Goal: Entertainment & Leisure: Consume media (video, audio)

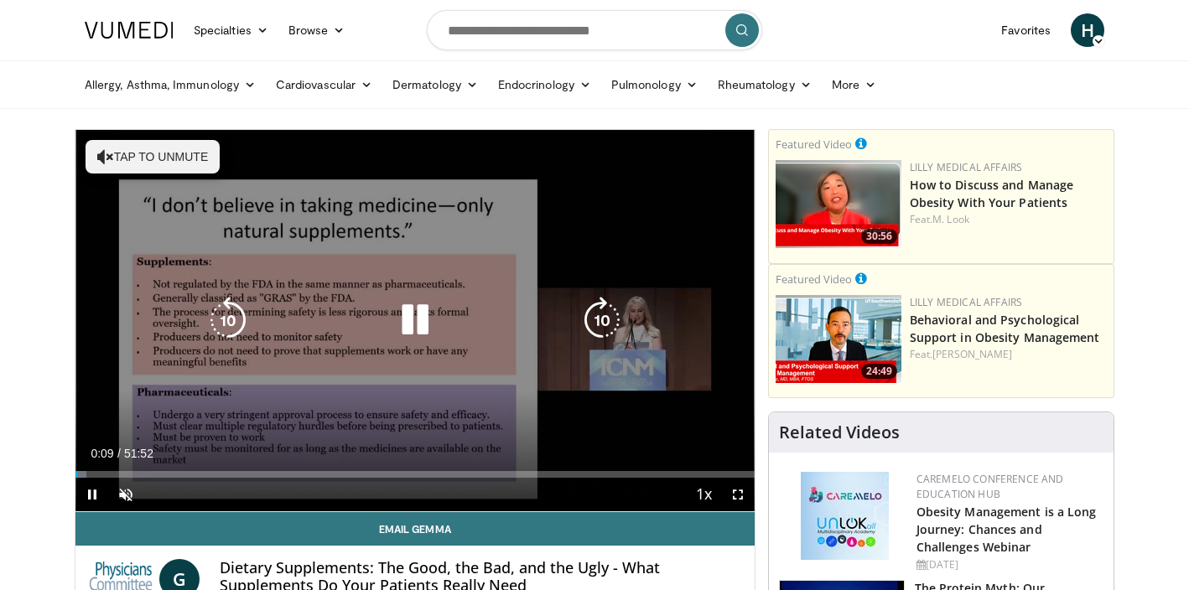
click at [406, 318] on icon "Video Player" at bounding box center [415, 320] width 47 height 47
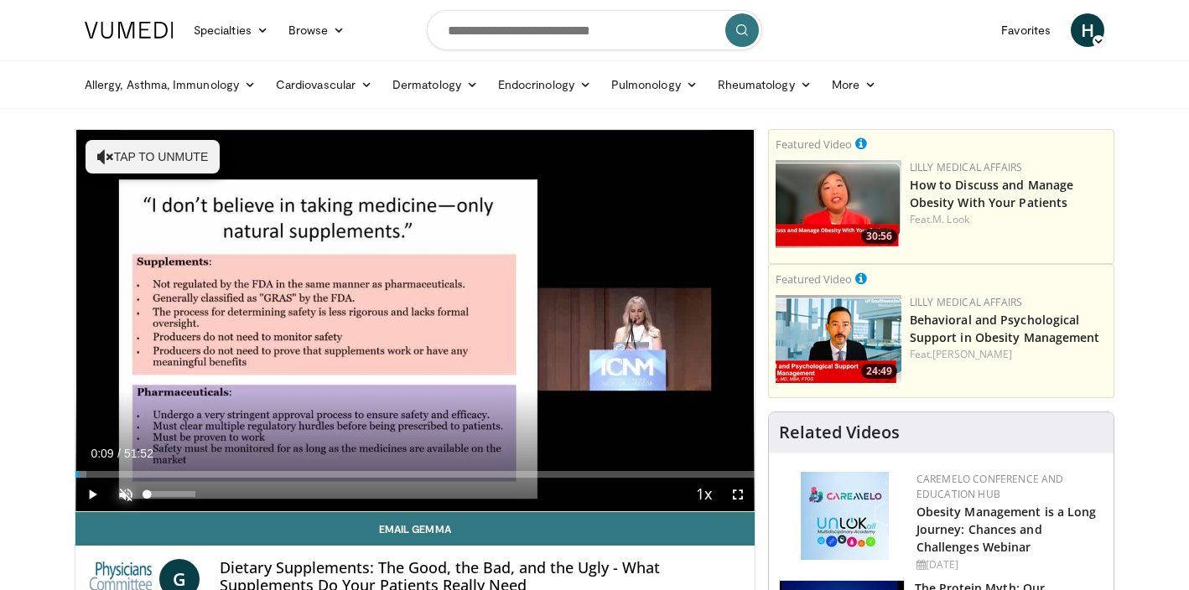
click at [128, 490] on span "Video Player" at bounding box center [126, 495] width 34 height 34
click at [92, 491] on span "Video Player" at bounding box center [92, 495] width 34 height 34
click at [741, 492] on span "Video Player" at bounding box center [738, 495] width 34 height 34
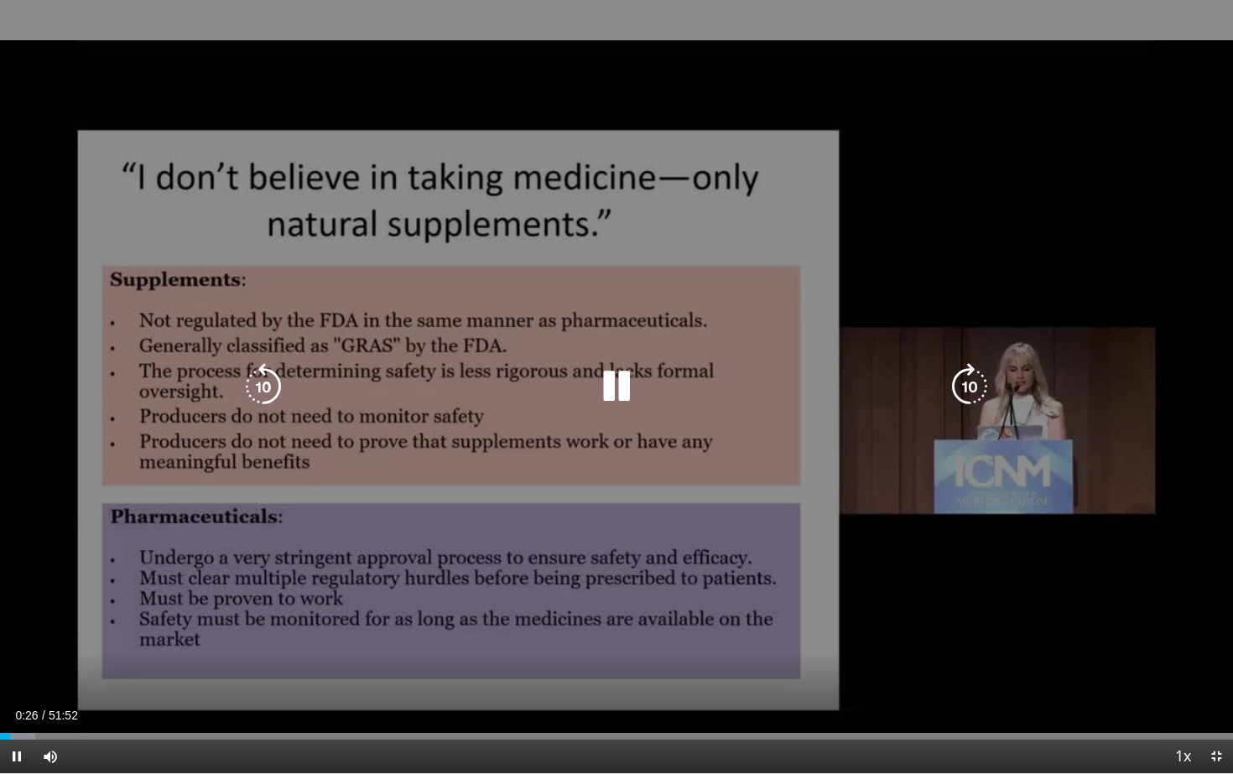
click at [899, 590] on div "10 seconds Tap to unmute" at bounding box center [616, 386] width 1233 height 773
click at [883, 590] on div "10 seconds Tap to unmute" at bounding box center [616, 386] width 1233 height 773
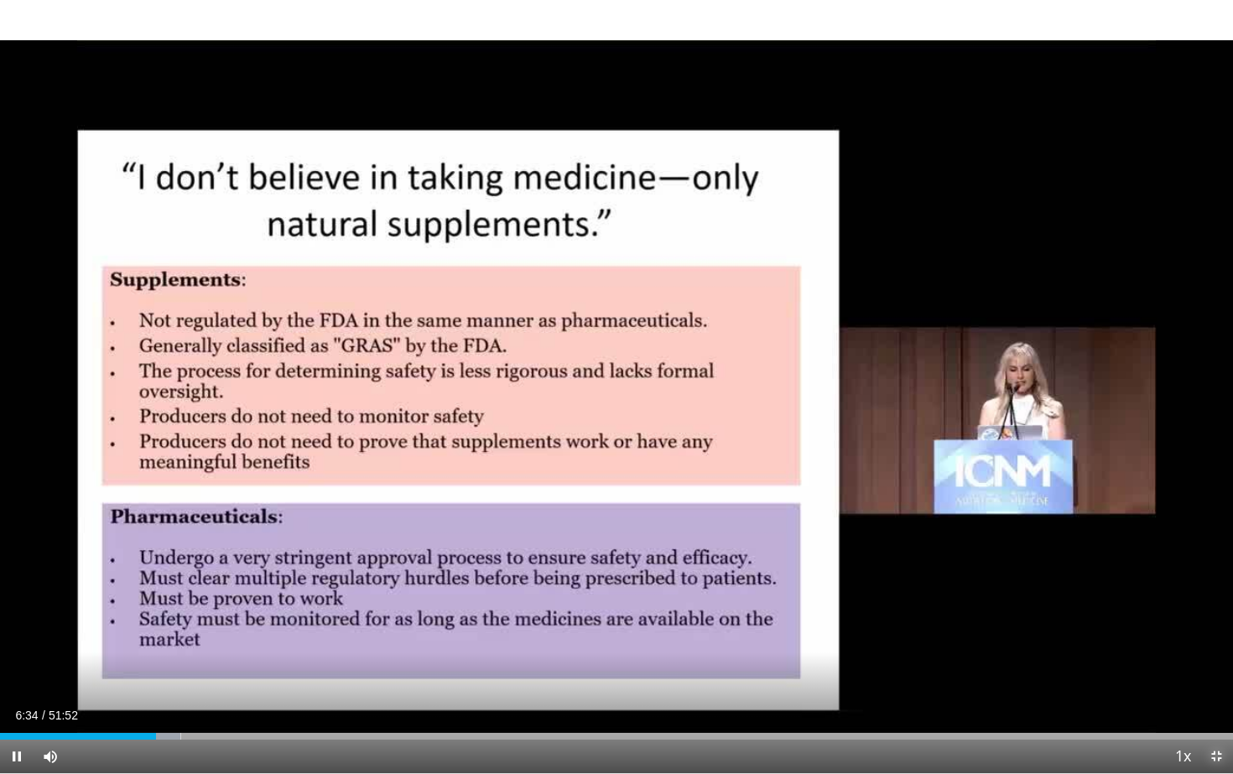
click at [1188, 590] on span "Video Player" at bounding box center [1216, 757] width 34 height 34
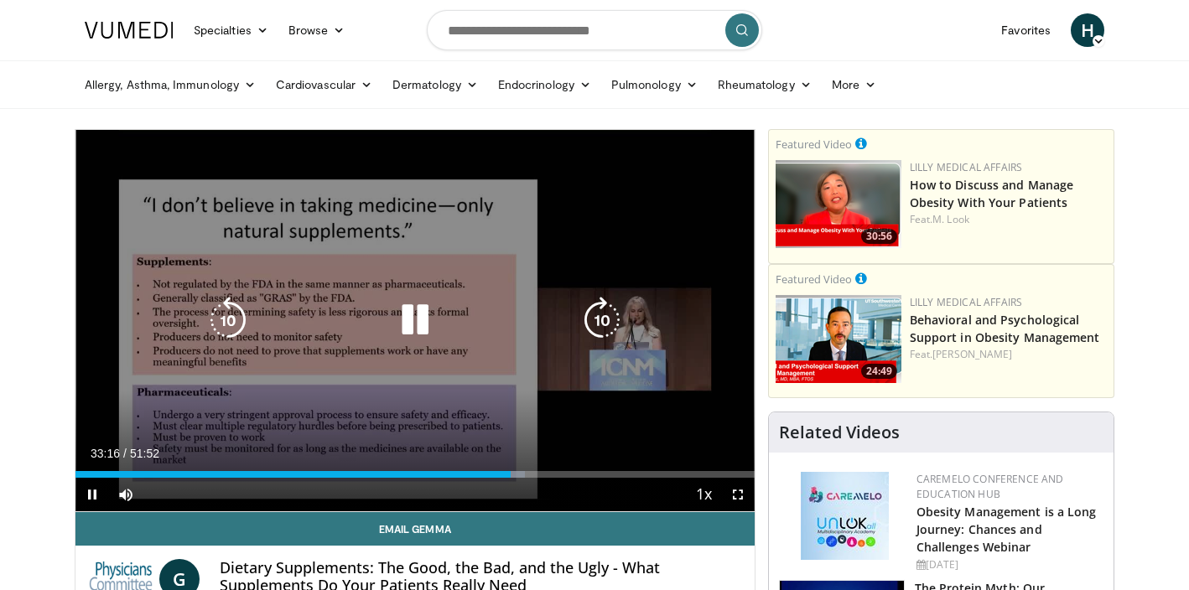
click at [413, 314] on icon "Video Player" at bounding box center [415, 320] width 47 height 47
